Goal: Navigation & Orientation: Find specific page/section

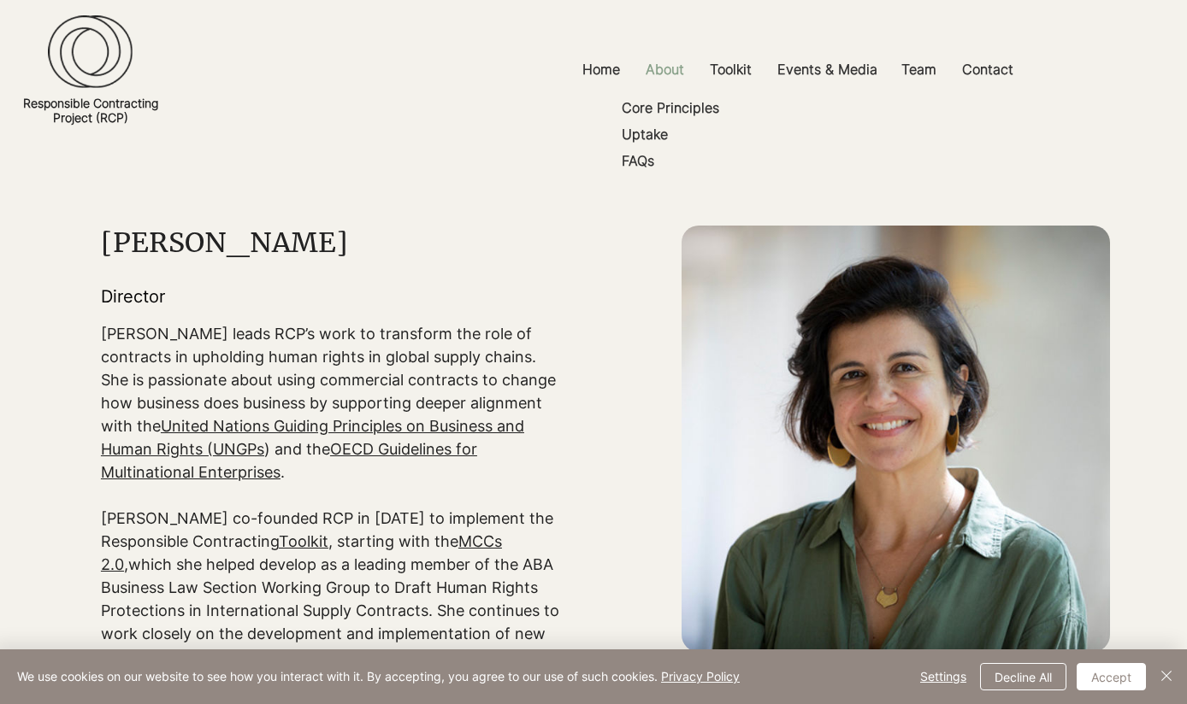
click at [665, 73] on p "About" at bounding box center [665, 69] width 56 height 38
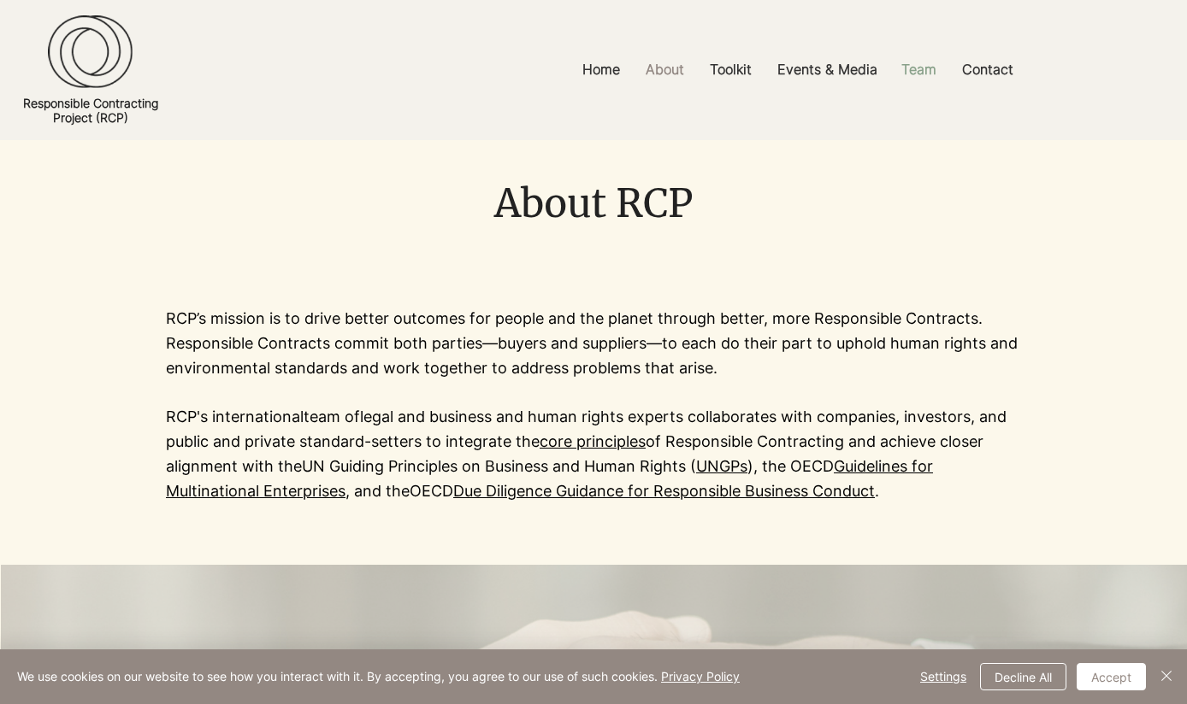
click at [925, 73] on p "Team" at bounding box center [919, 69] width 52 height 38
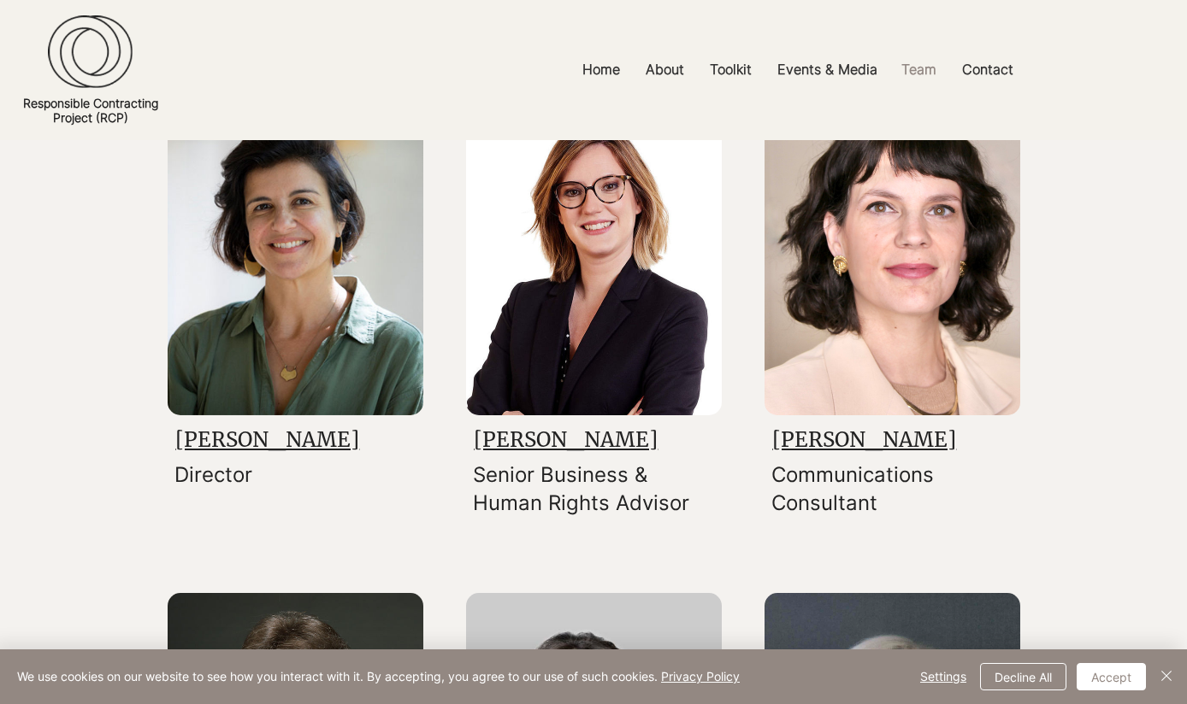
scroll to position [288, 0]
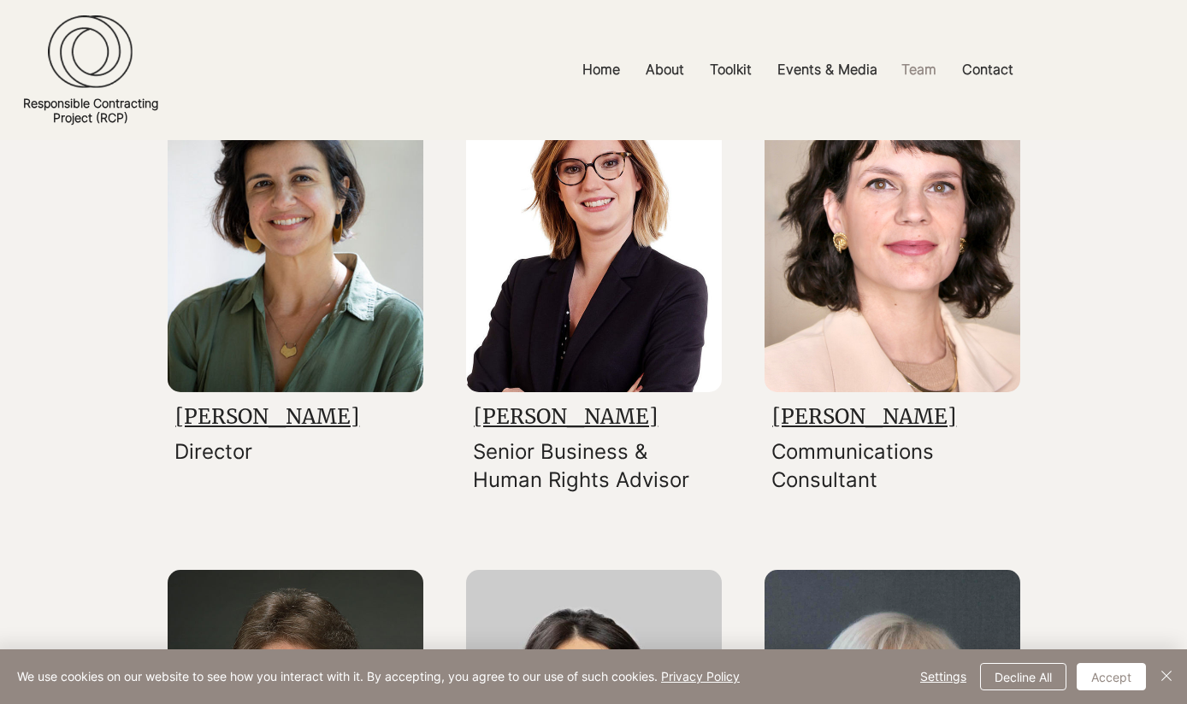
click at [289, 414] on link "[PERSON_NAME]" at bounding box center [267, 417] width 184 height 27
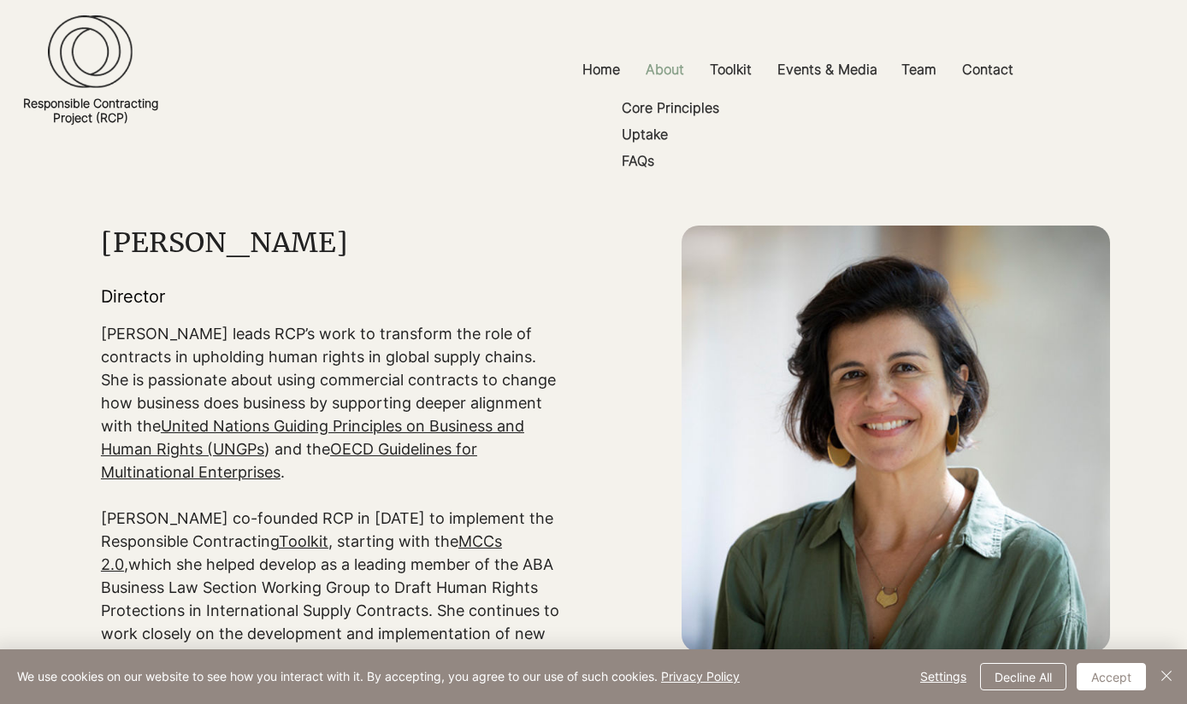
click at [673, 69] on p "About" at bounding box center [665, 69] width 56 height 38
